Goal: Communication & Community: Ask a question

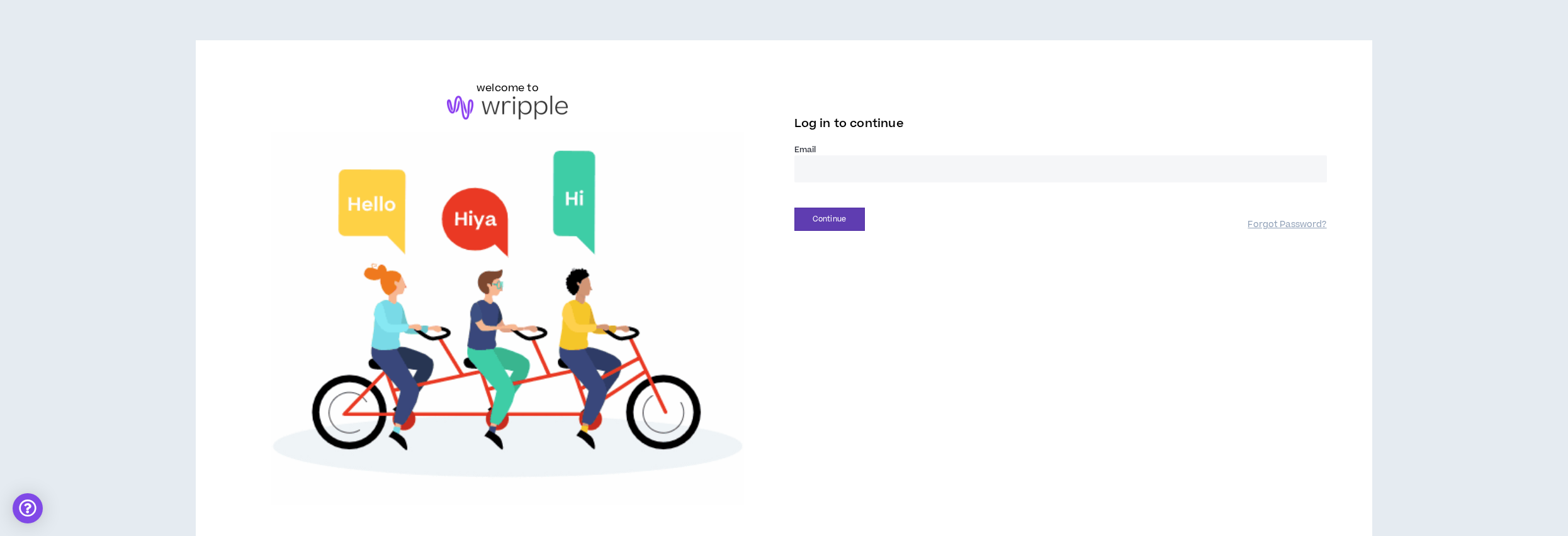
click at [905, 168] on input "email" at bounding box center [1061, 169] width 532 height 27
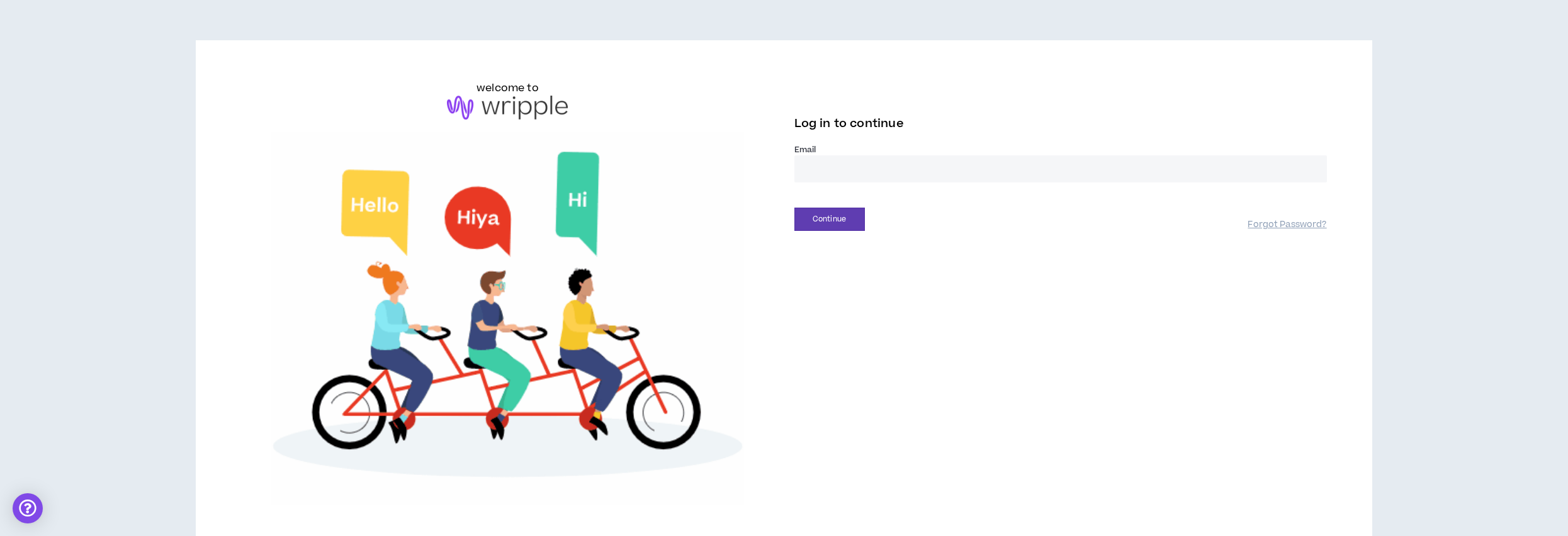
type input "**********"
click at [819, 224] on button "Continue" at bounding box center [830, 219] width 70 height 23
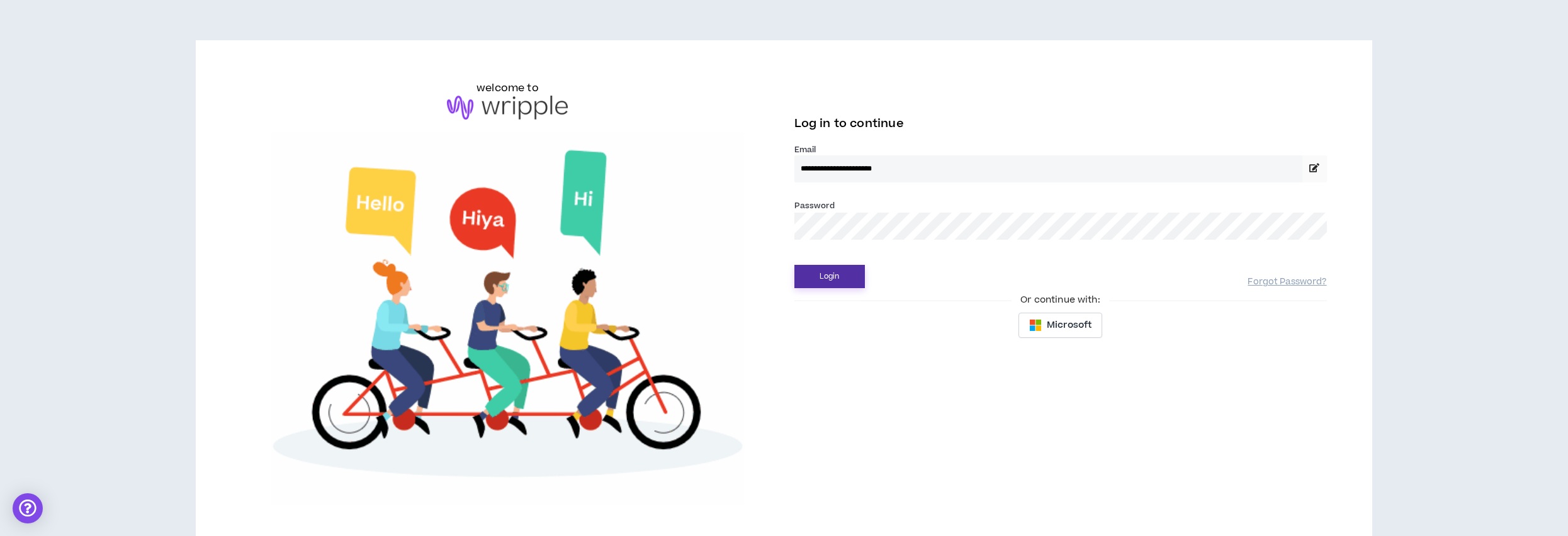
click at [835, 281] on button "Login" at bounding box center [830, 277] width 70 height 23
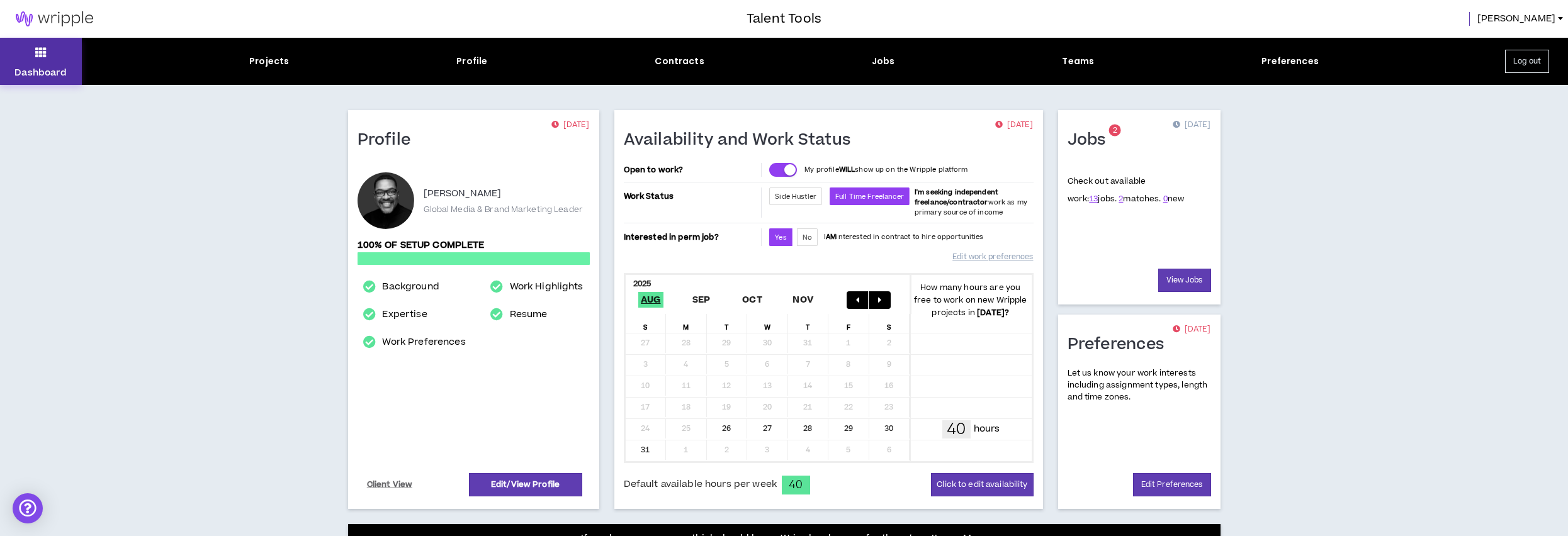
click at [45, 58] on icon at bounding box center [41, 52] width 12 height 18
click at [43, 54] on icon at bounding box center [41, 52] width 12 height 18
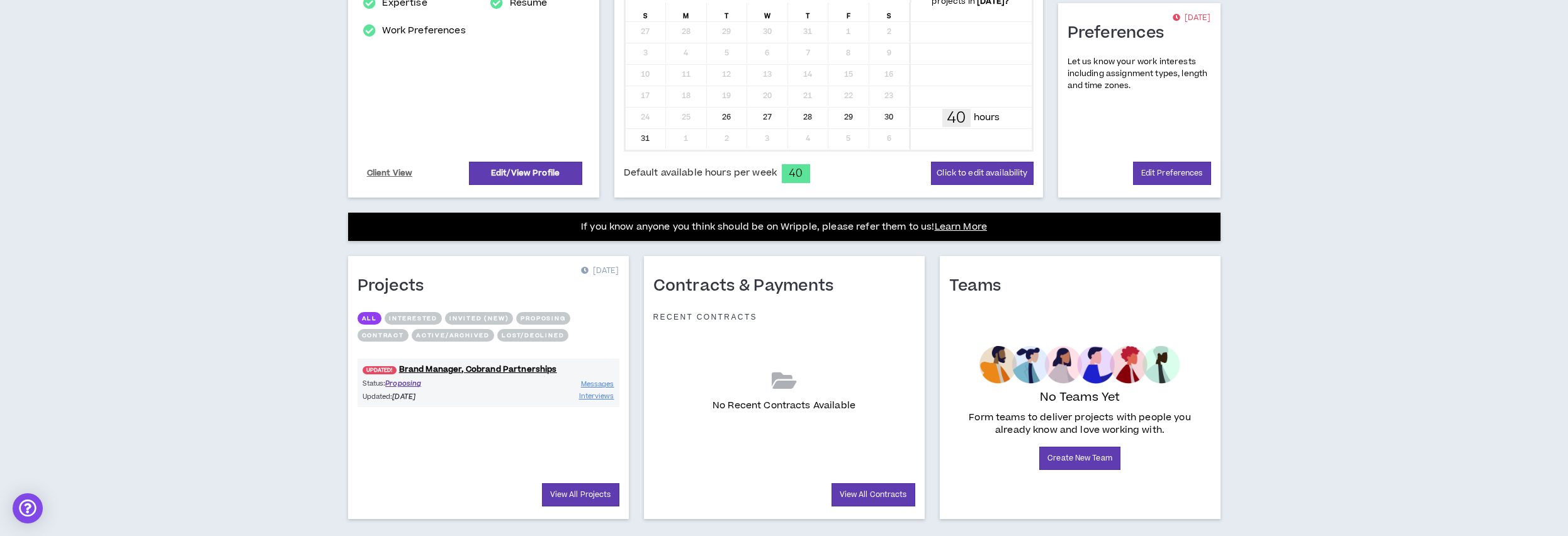
scroll to position [335, 0]
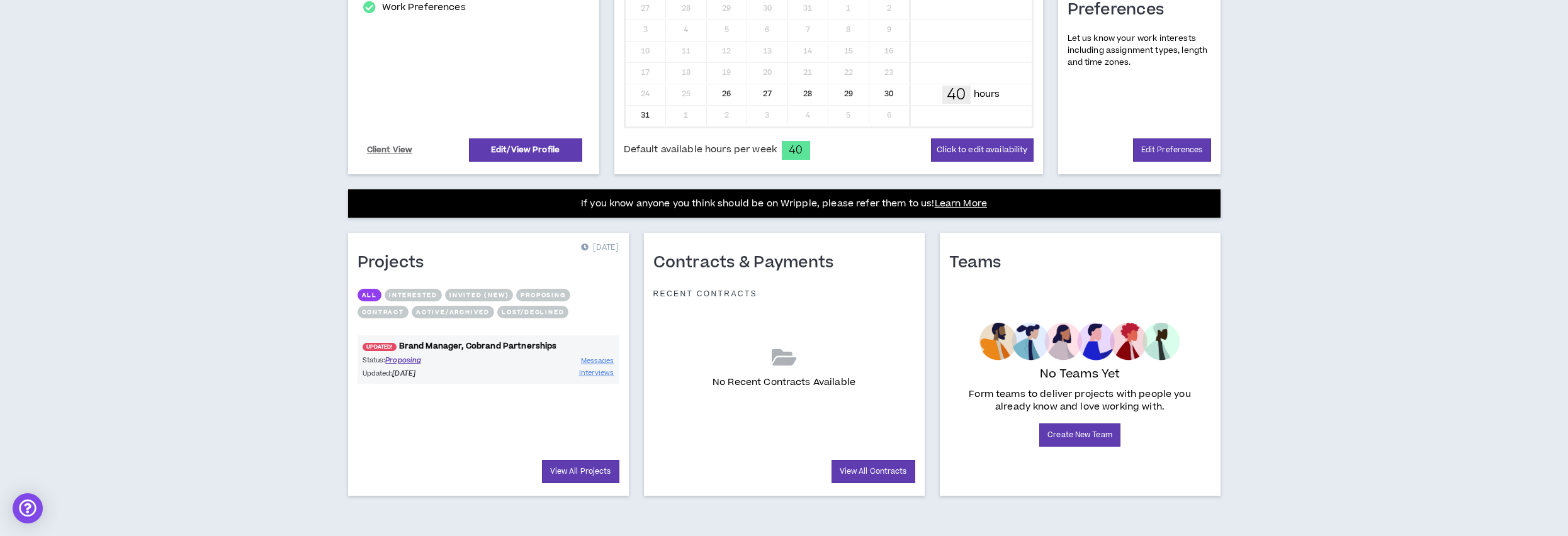
click at [452, 342] on link "UPDATED! Brand Manager, Cobrand Partnerships" at bounding box center [488, 346] width 262 height 12
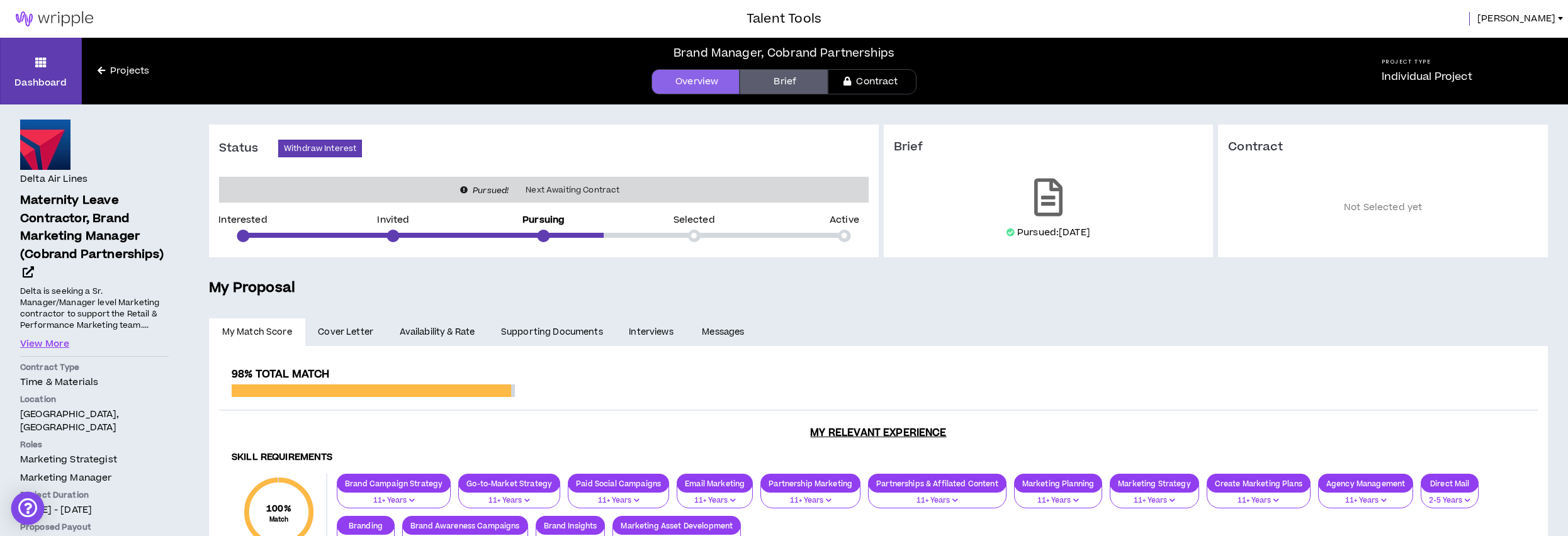
click at [25, 503] on div "Open Intercom Messenger" at bounding box center [28, 509] width 33 height 33
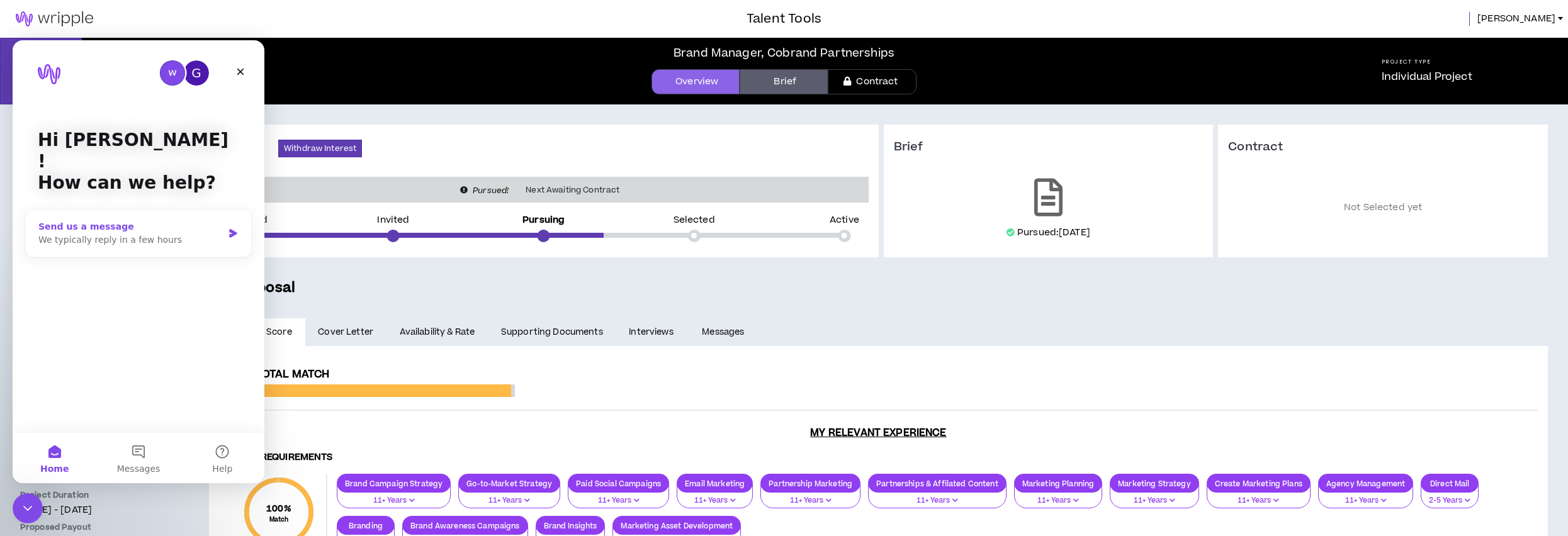
click at [234, 229] on icon "Intercom messenger" at bounding box center [233, 233] width 8 height 9
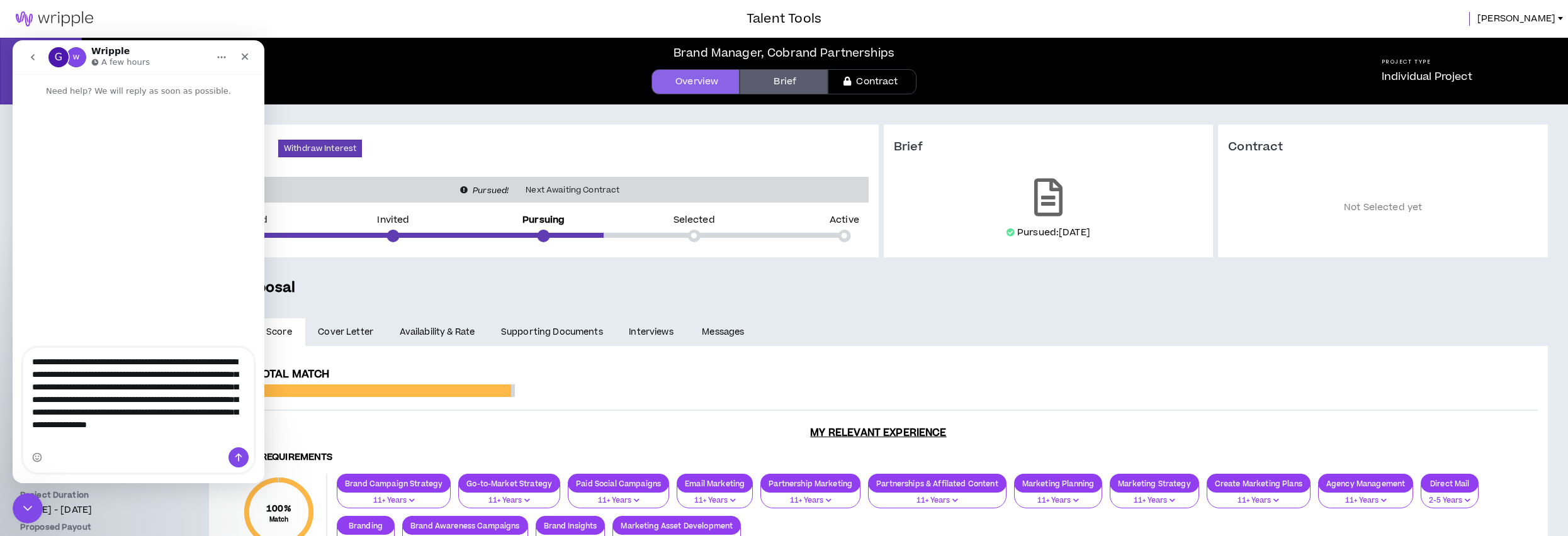
type textarea "**********"
click at [235, 452] on icon "Send a message…" at bounding box center [239, 457] width 10 height 10
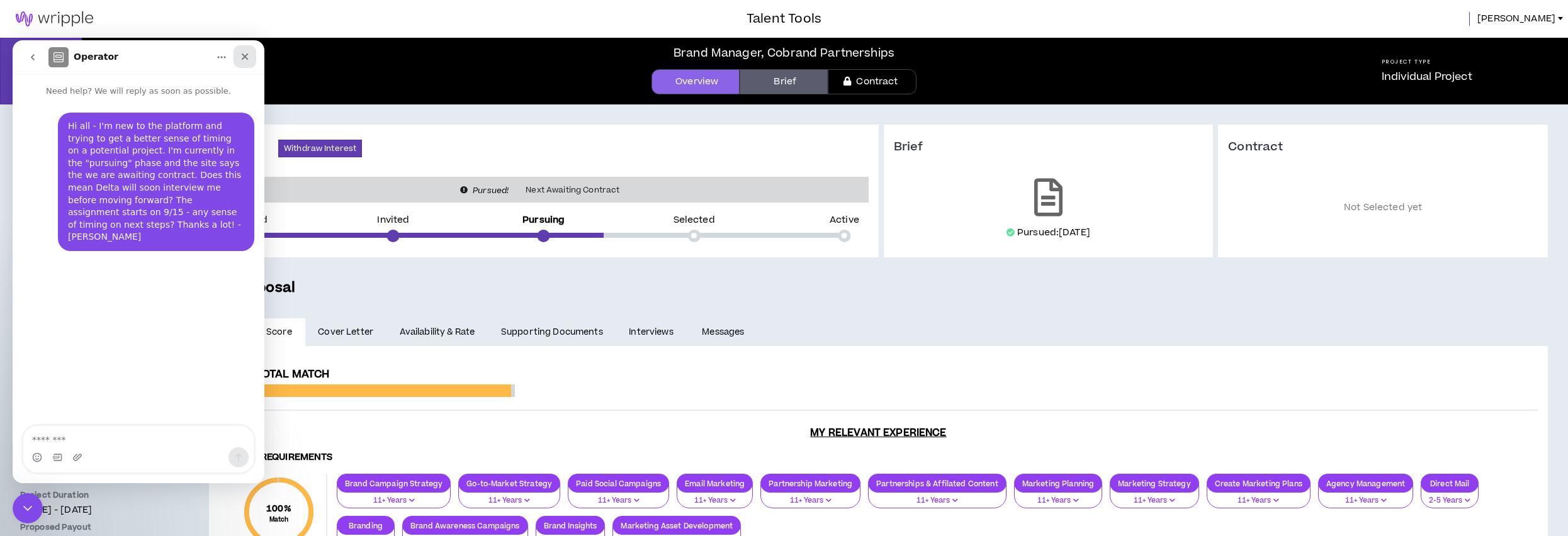
click at [246, 58] on icon "Close" at bounding box center [245, 57] width 10 height 10
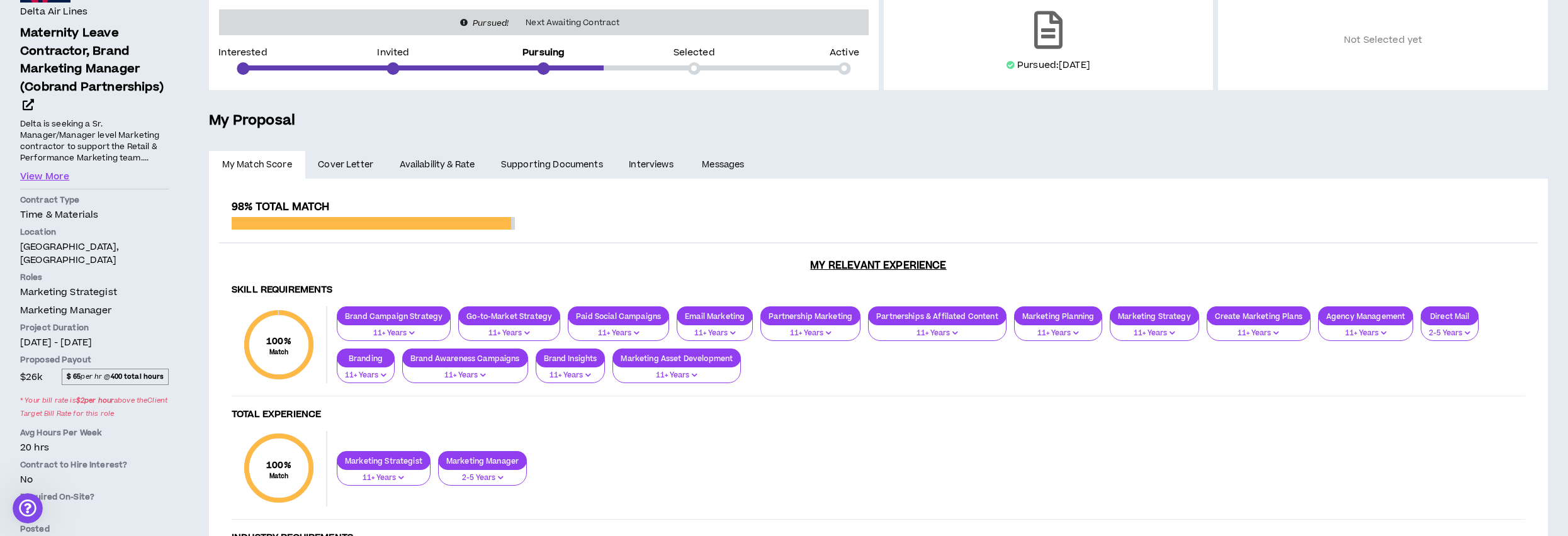
scroll to position [276, 0]
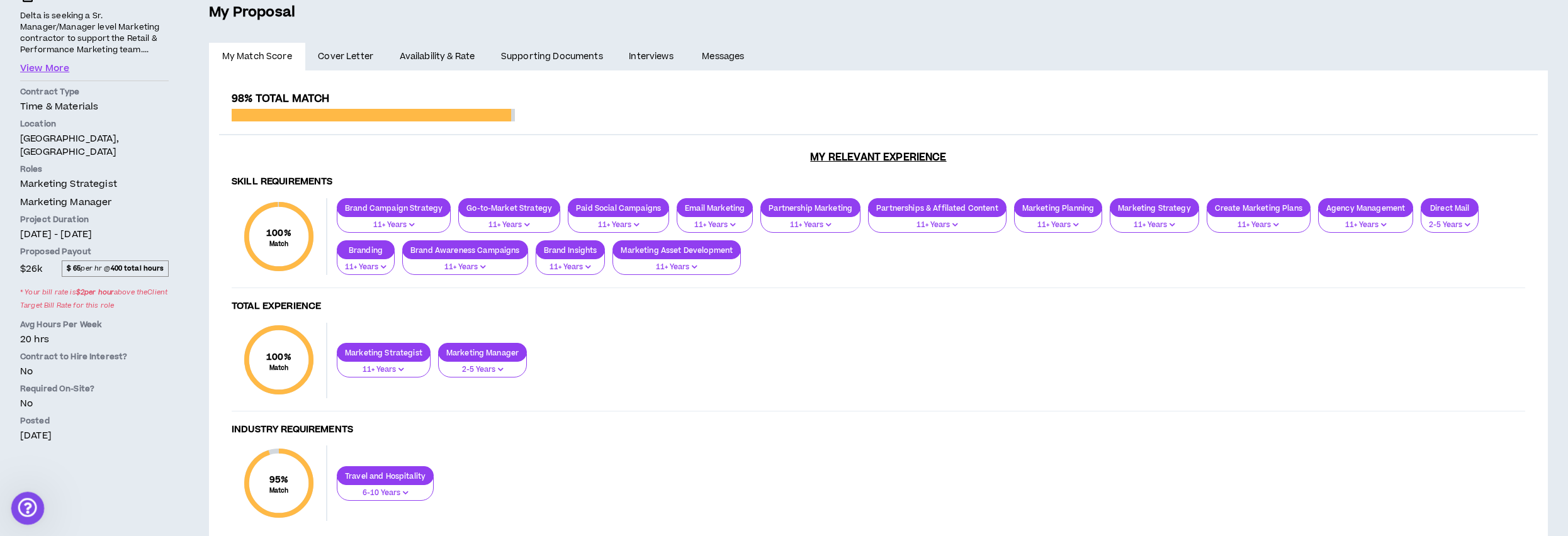
click at [25, 507] on icon "Open Intercom Messenger" at bounding box center [25, 507] width 9 height 10
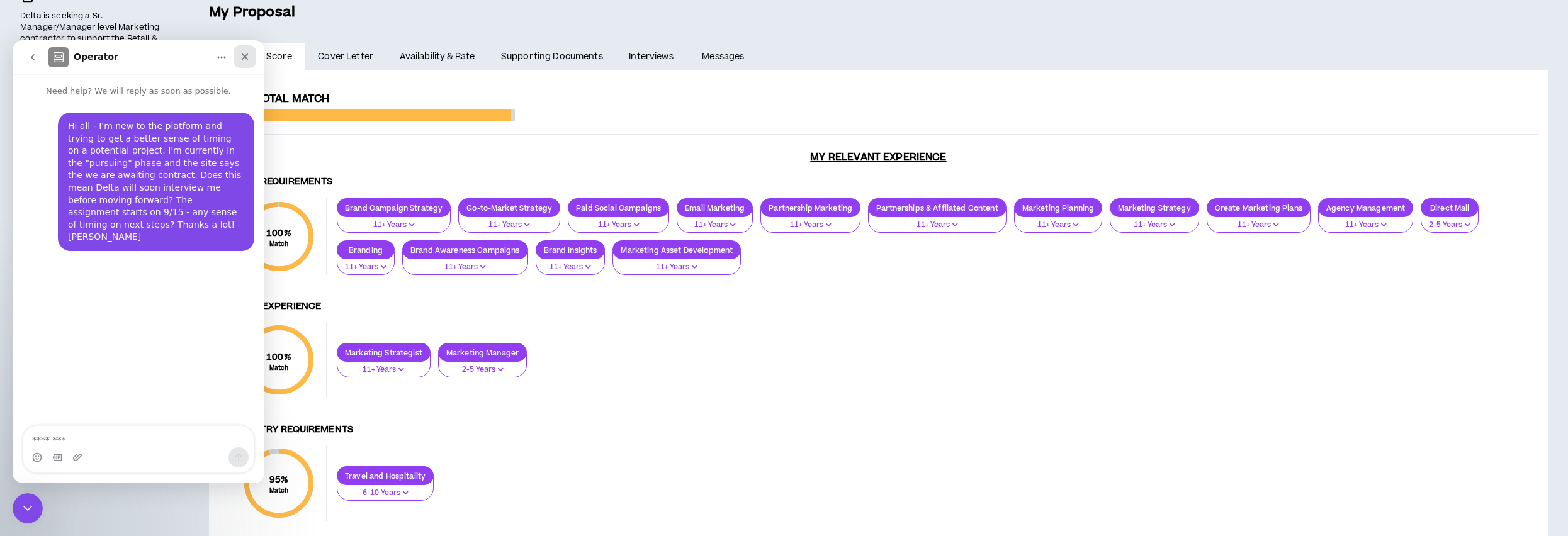
click at [252, 59] on div "Close" at bounding box center [245, 56] width 23 height 22
